Goal: Find contact information: Find contact information

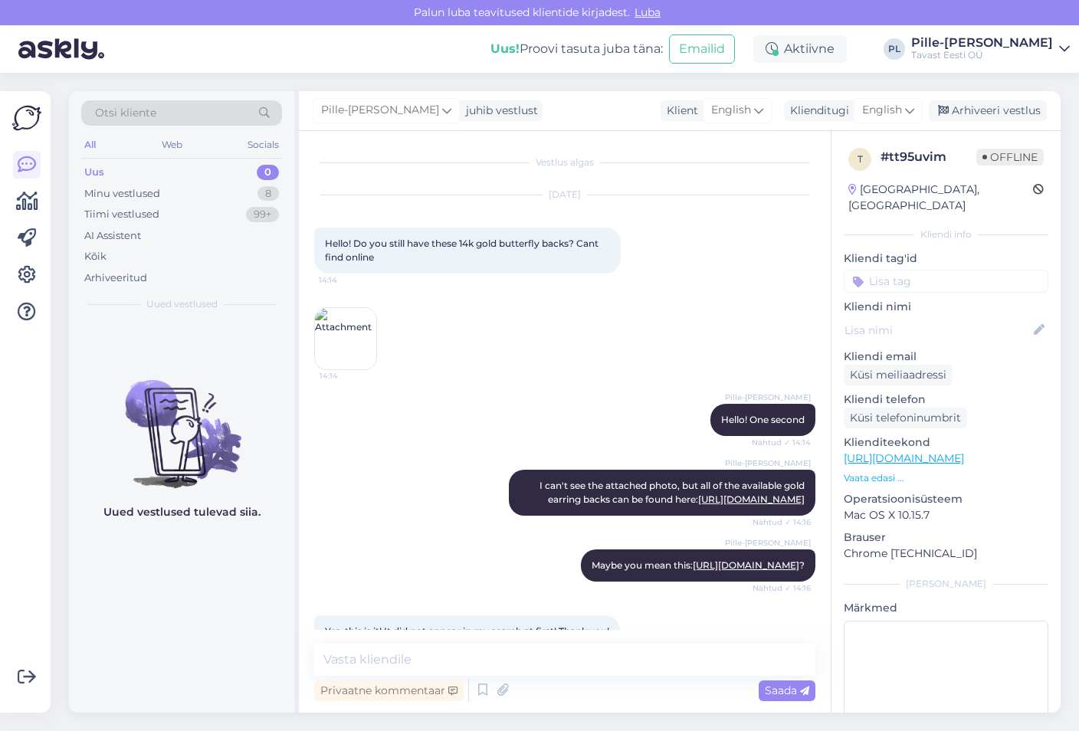
scroll to position [356, 0]
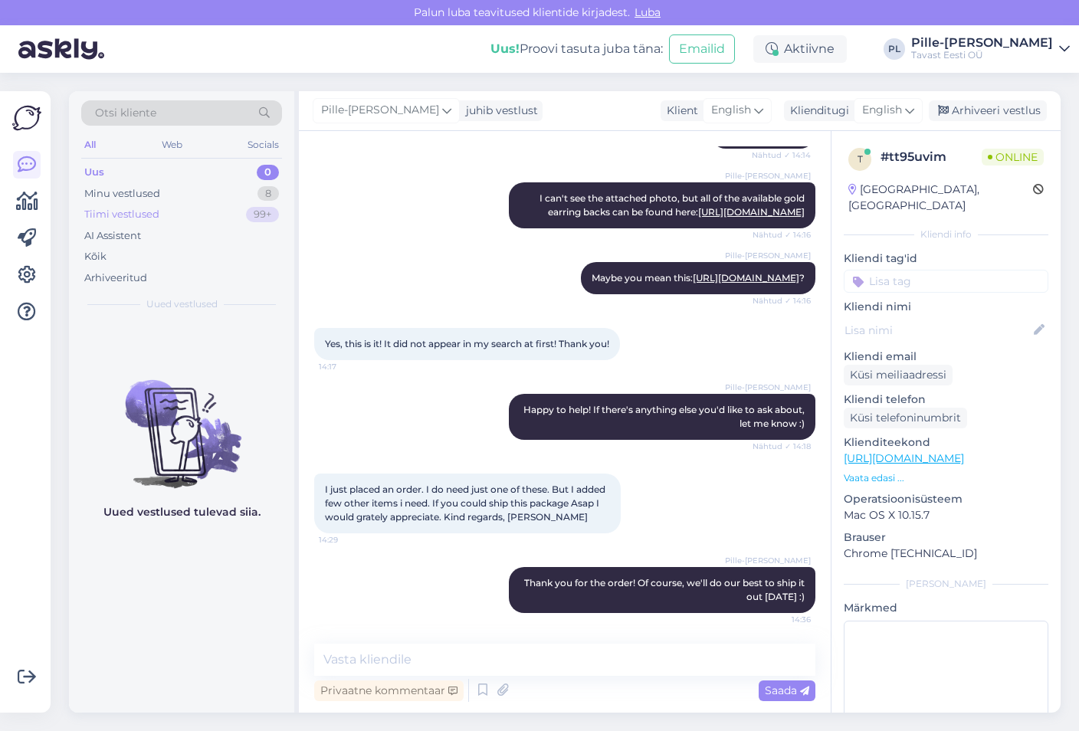
click at [197, 208] on div "Tiimi vestlused 99+" at bounding box center [181, 214] width 201 height 21
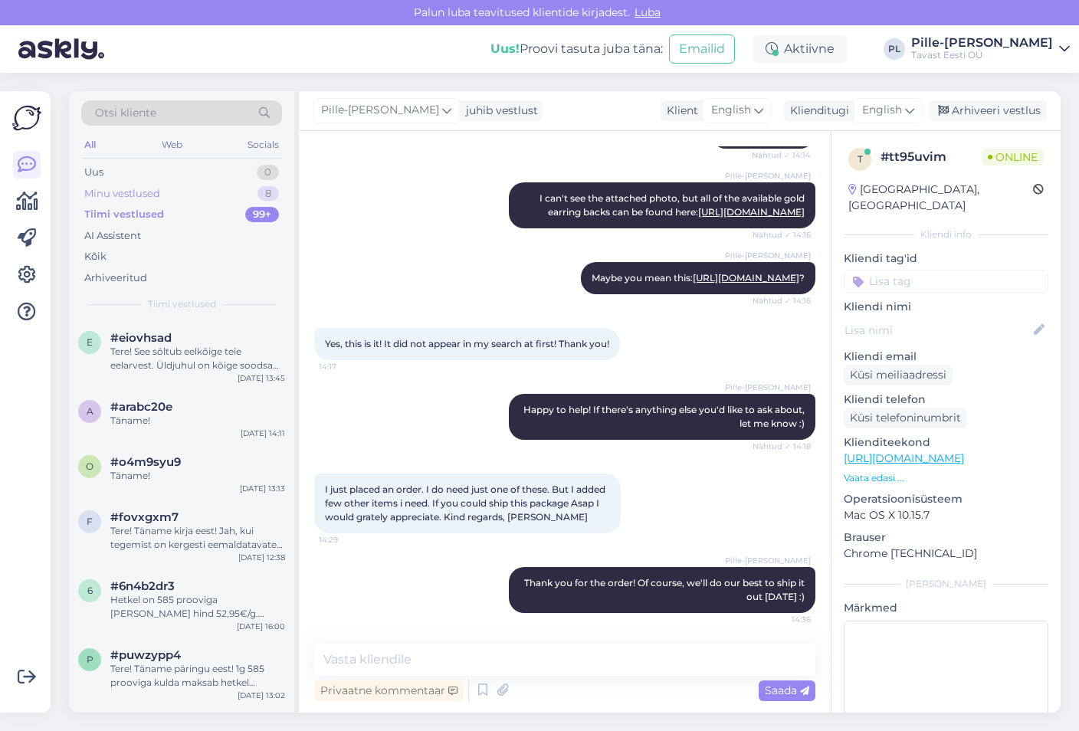
click at [201, 198] on div "Minu vestlused 8" at bounding box center [181, 193] width 201 height 21
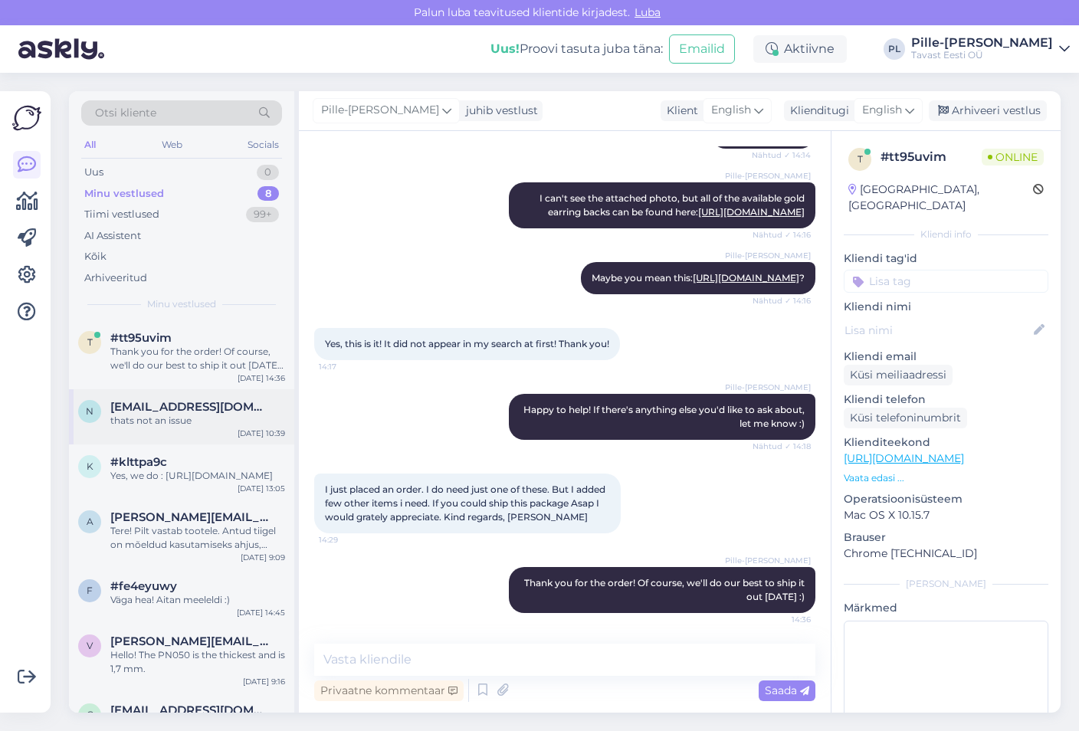
click at [174, 427] on div "thats not an issue" at bounding box center [197, 421] width 175 height 14
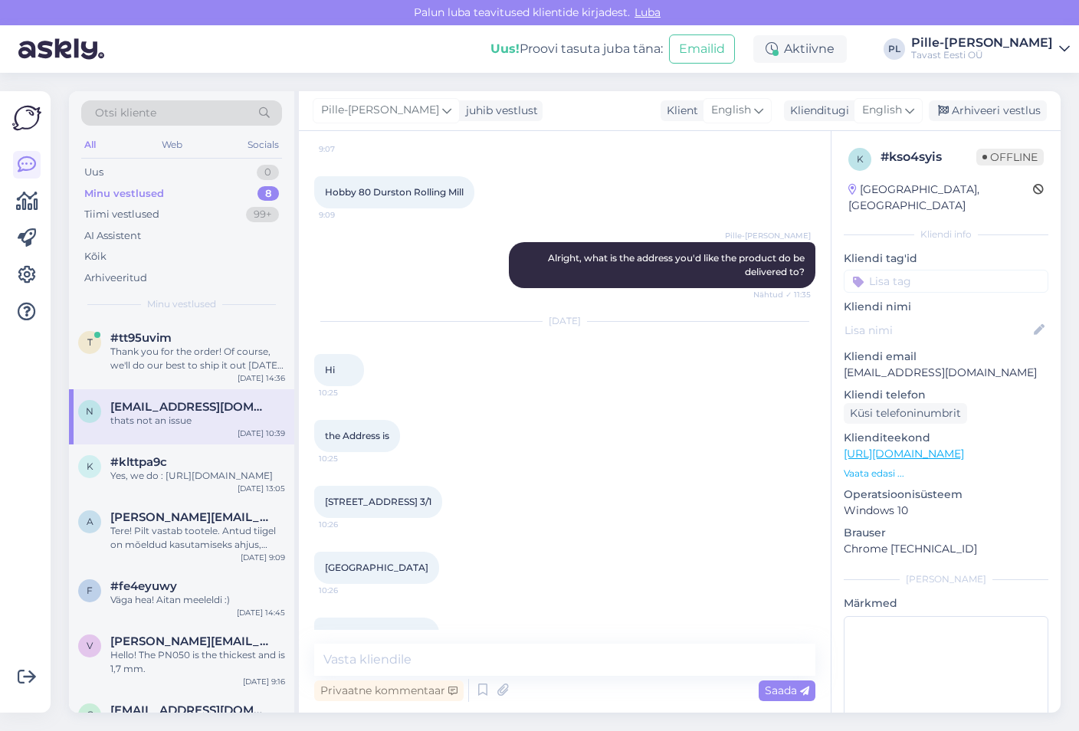
scroll to position [531, 0]
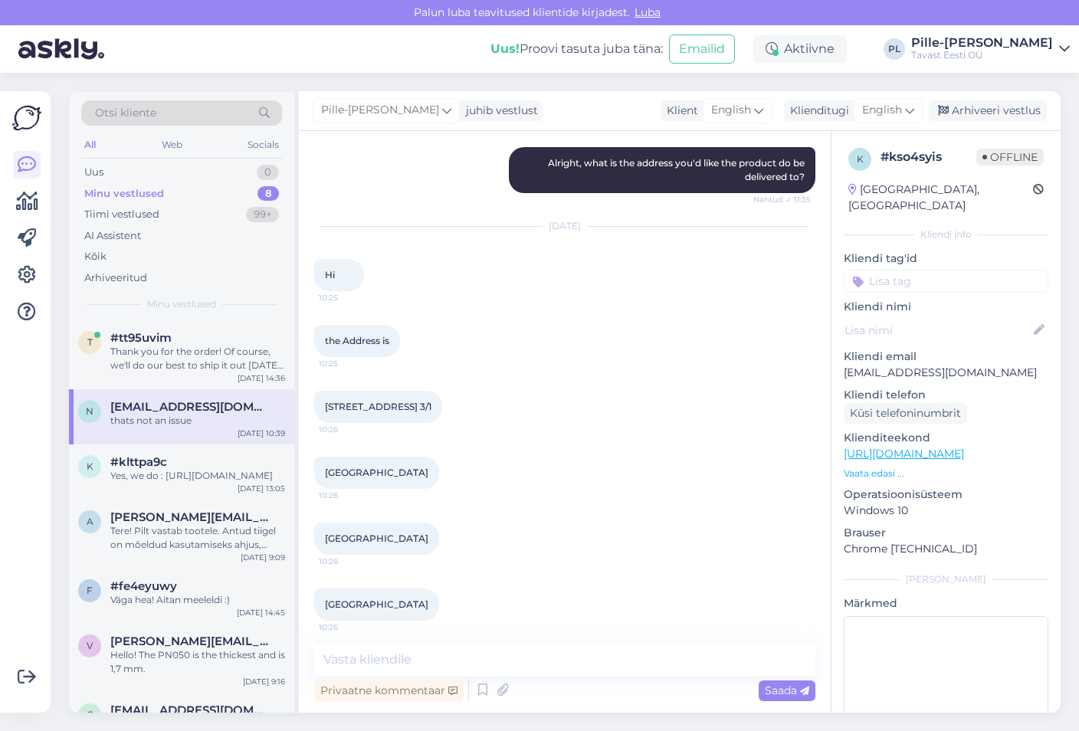
drag, startPoint x: 326, startPoint y: 409, endPoint x: 477, endPoint y: 407, distance: 151.0
click at [442, 407] on div "[STREET_ADDRESS] [DATE] 10:26" at bounding box center [378, 407] width 128 height 32
copy span "[STREET_ADDRESS] 3/1"
drag, startPoint x: 356, startPoint y: 543, endPoint x: 442, endPoint y: 540, distance: 85.9
click at [439, 540] on div "[GEOGRAPHIC_DATA] 10:26" at bounding box center [376, 539] width 125 height 32
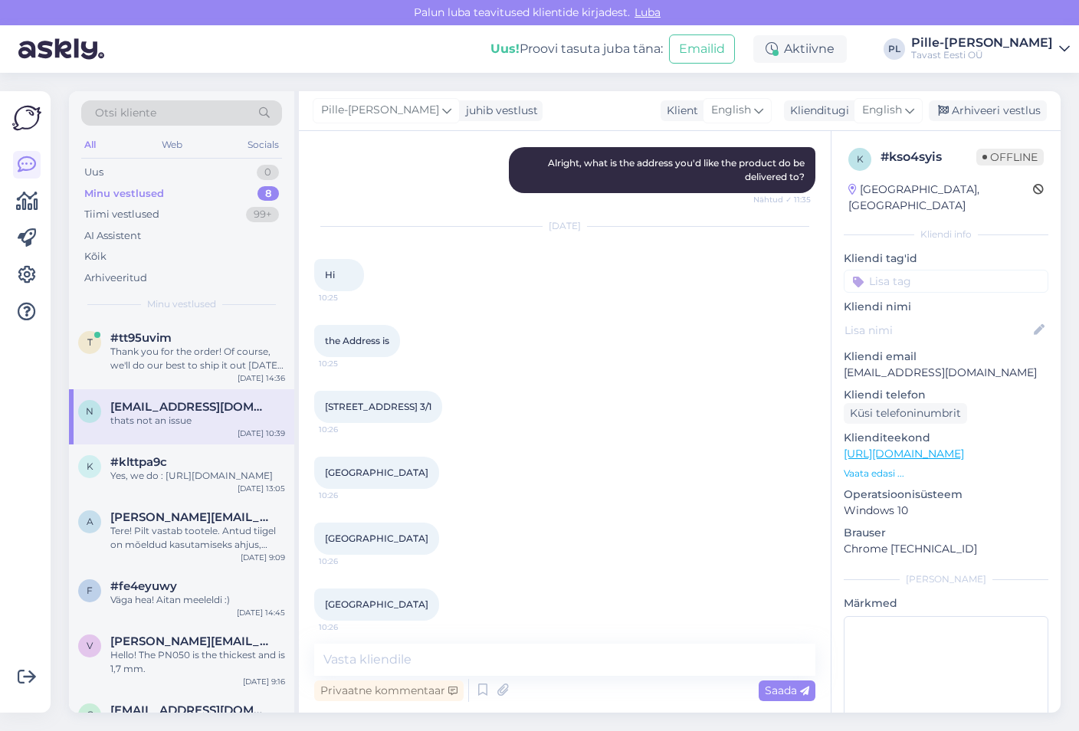
copy span "Kajang [GEOGRAPHIC_DATA]"
drag, startPoint x: 324, startPoint y: 540, endPoint x: 354, endPoint y: 540, distance: 30.7
click at [354, 540] on div "[GEOGRAPHIC_DATA] 10:26" at bounding box center [376, 539] width 125 height 32
copy span "43000"
drag, startPoint x: 845, startPoint y: 360, endPoint x: 949, endPoint y: 363, distance: 104.3
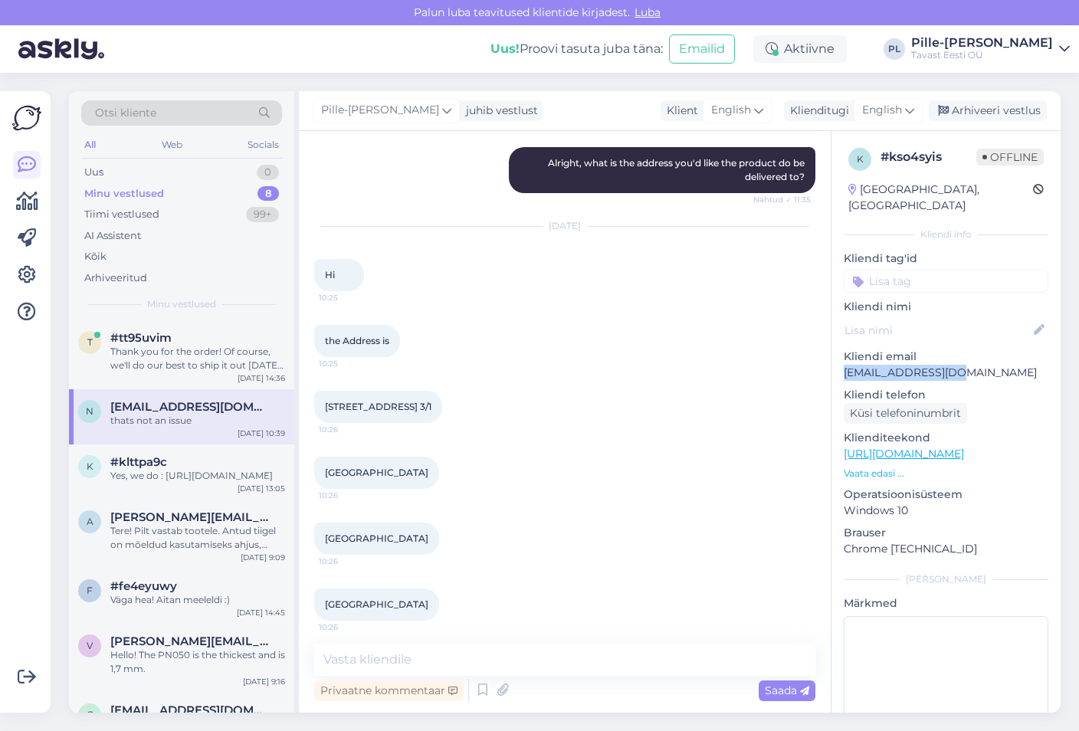
click at [949, 365] on p "[EMAIL_ADDRESS][DOMAIN_NAME]" at bounding box center [946, 373] width 205 height 16
copy p "nathaasyajewellers"
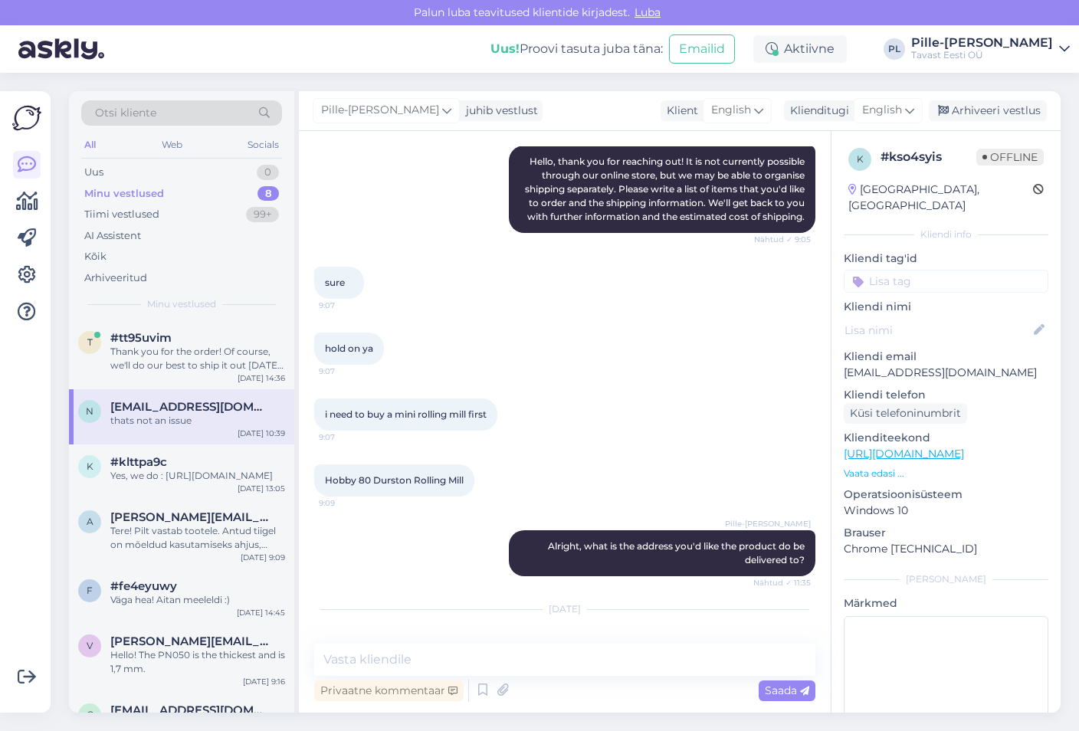
click at [690, 389] on div "i need to buy a mini rolling mill first 9:07" at bounding box center [564, 415] width 501 height 66
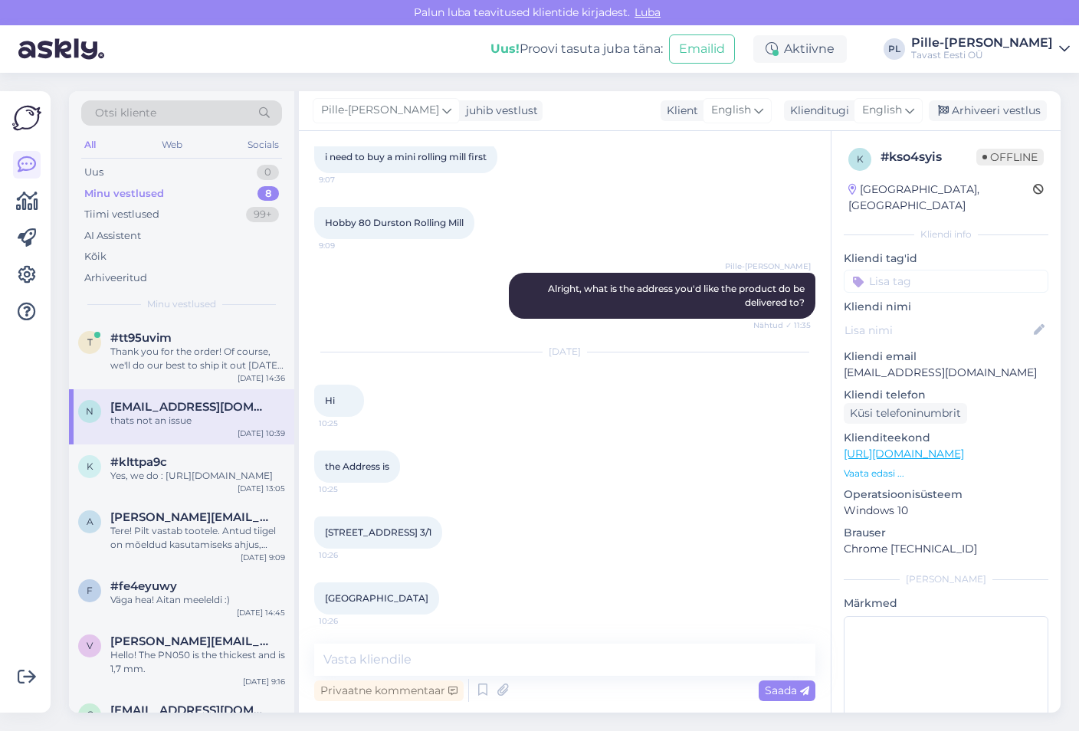
scroll to position [685, 0]
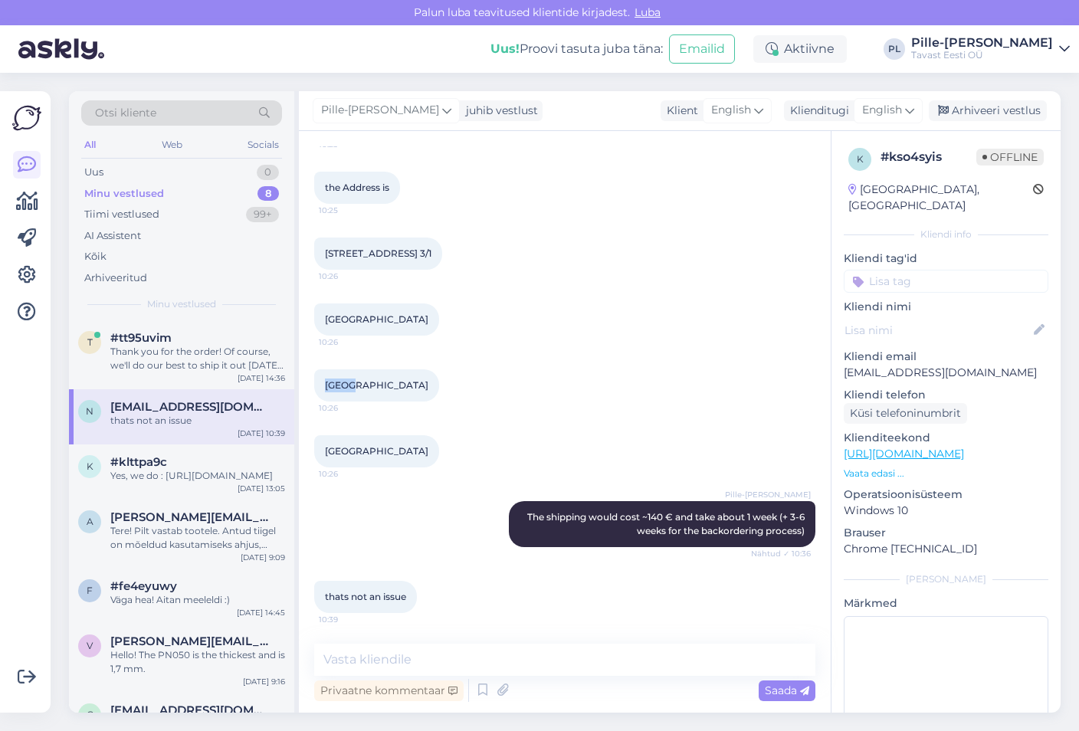
drag, startPoint x: 355, startPoint y: 386, endPoint x: 324, endPoint y: 387, distance: 31.4
click at [324, 387] on div "[GEOGRAPHIC_DATA] 10:26" at bounding box center [376, 386] width 125 height 32
copy span "43000"
drag, startPoint x: 357, startPoint y: 386, endPoint x: 464, endPoint y: 379, distance: 106.8
click at [464, 379] on div "[GEOGRAPHIC_DATA] 10:26" at bounding box center [564, 386] width 501 height 66
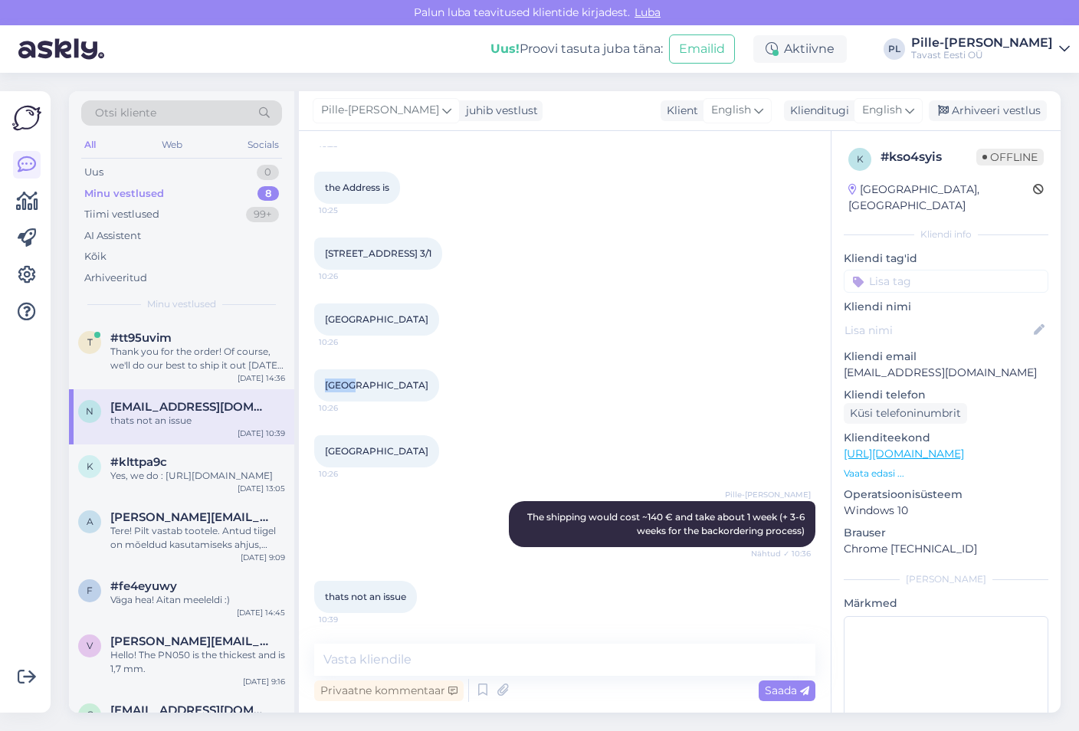
copy span "Kajang [GEOGRAPHIC_DATA]"
drag, startPoint x: 330, startPoint y: 251, endPoint x: 493, endPoint y: 251, distance: 163.3
click at [442, 251] on div "[STREET_ADDRESS] [DATE] 10:26" at bounding box center [378, 254] width 128 height 32
drag, startPoint x: 493, startPoint y: 251, endPoint x: 506, endPoint y: 262, distance: 16.9
click at [511, 261] on div "[STREET_ADDRESS] [DATE] 10:26" at bounding box center [564, 254] width 501 height 66
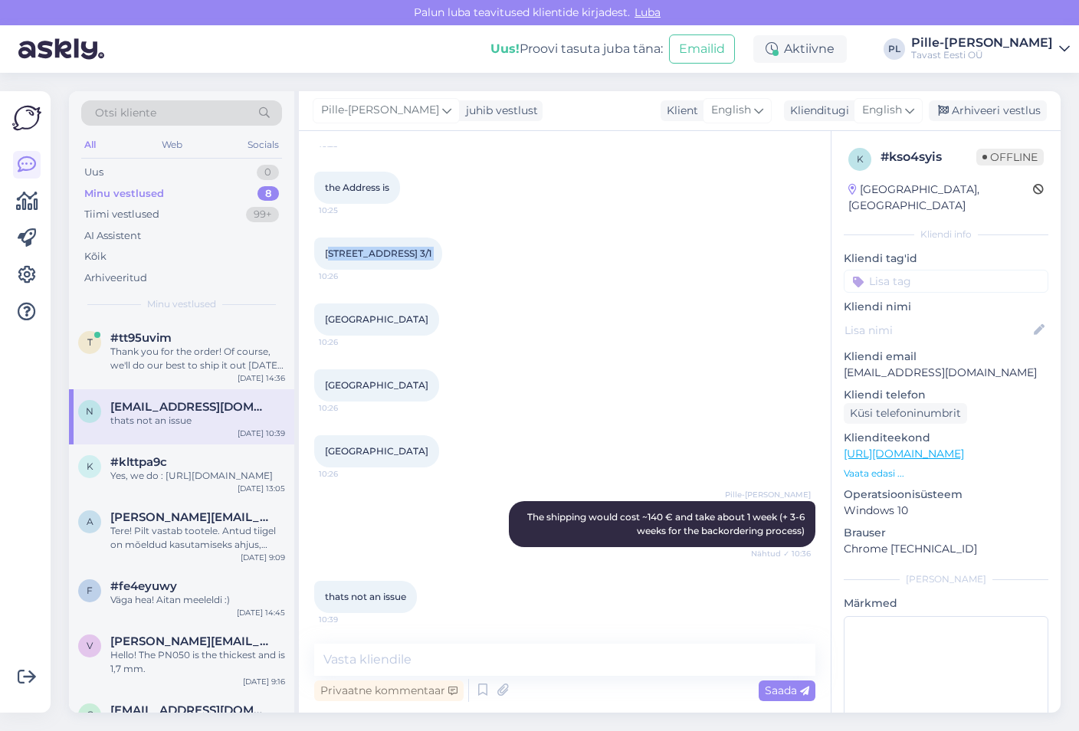
click at [340, 263] on div "[STREET_ADDRESS] [DATE] 10:26" at bounding box center [378, 254] width 128 height 32
drag, startPoint x: 326, startPoint y: 255, endPoint x: 480, endPoint y: 252, distance: 154.1
click at [442, 252] on div "[STREET_ADDRESS] [DATE] 10:26" at bounding box center [378, 254] width 128 height 32
copy span "[STREET_ADDRESS] 3/1"
drag, startPoint x: 327, startPoint y: 316, endPoint x: 454, endPoint y: 317, distance: 127.3
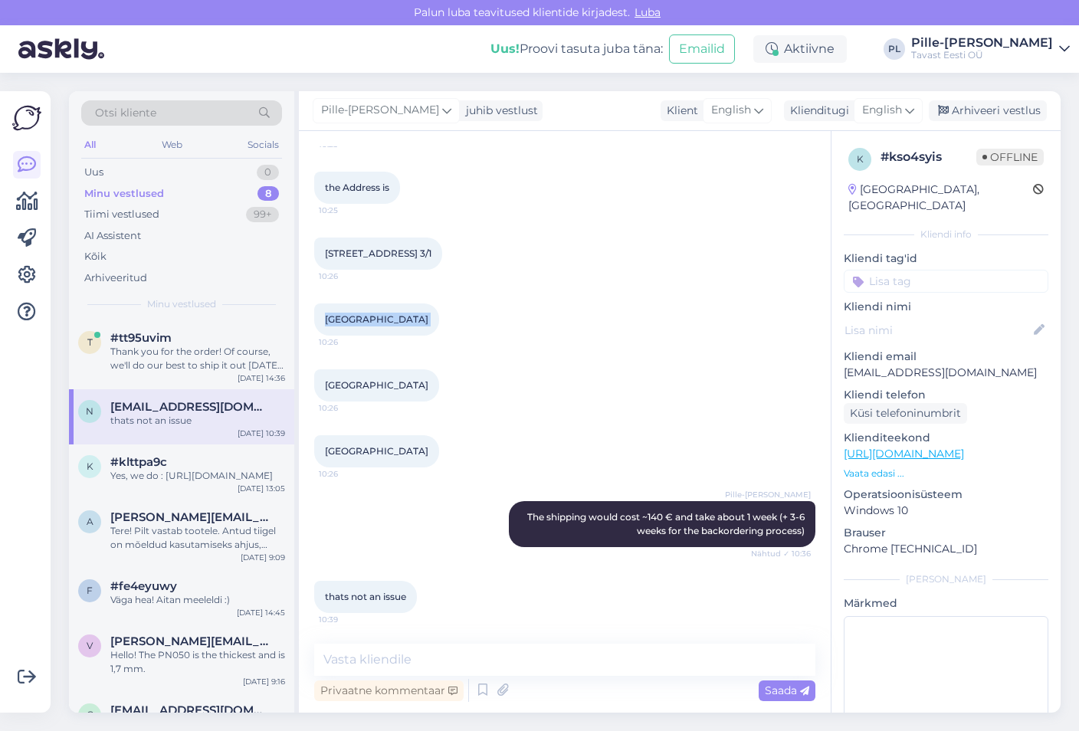
click at [439, 317] on div "[GEOGRAPHIC_DATA] 10:26" at bounding box center [376, 320] width 125 height 32
copy div "[GEOGRAPHIC_DATA] 10:26"
drag, startPoint x: 846, startPoint y: 359, endPoint x: 948, endPoint y: 351, distance: 101.5
click at [948, 365] on p "[EMAIL_ADDRESS][DOMAIN_NAME]" at bounding box center [946, 373] width 205 height 16
copy p "nathaasyajewellers"
